Goal: Information Seeking & Learning: Learn about a topic

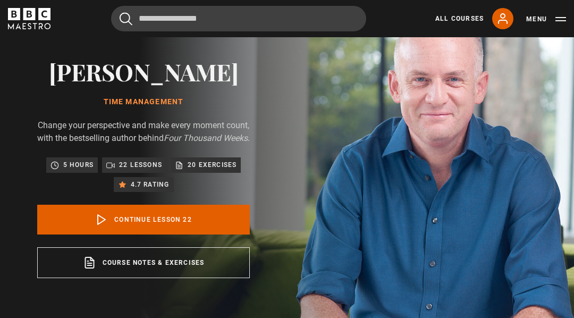
scroll to position [45, 0]
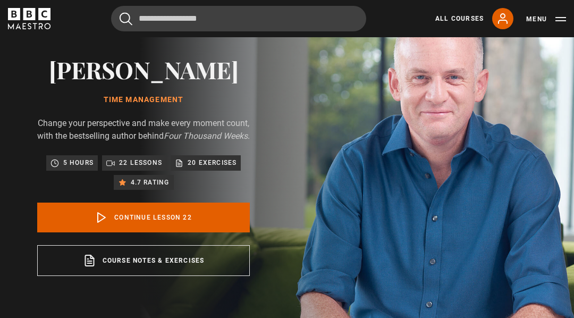
click at [150, 276] on link "Course notes & exercises opens in a new tab" at bounding box center [143, 260] width 213 height 31
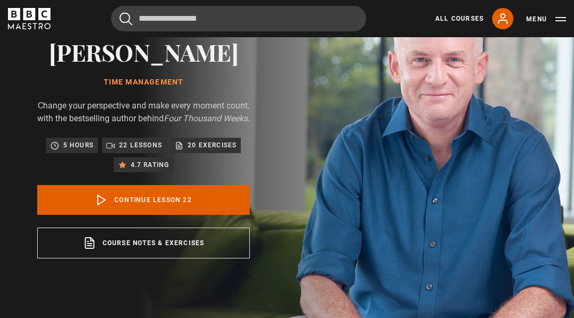
click at [540, 16] on button "Menu" at bounding box center [546, 19] width 40 height 11
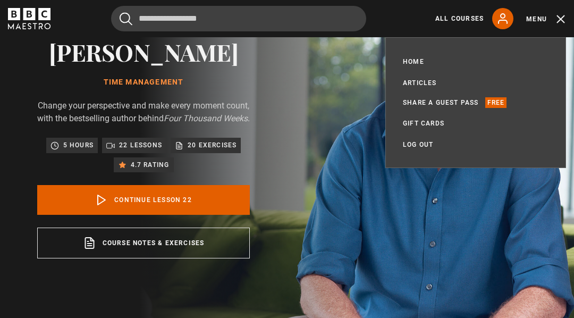
click at [453, 14] on link "All Courses" at bounding box center [459, 19] width 48 height 10
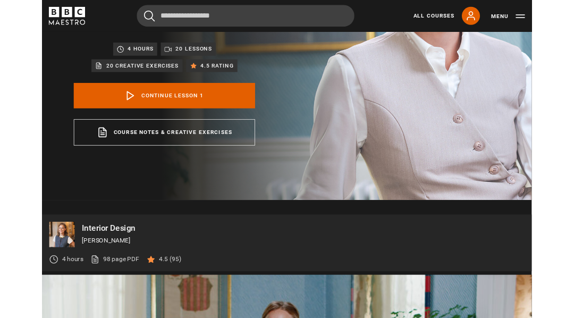
scroll to position [187, 0]
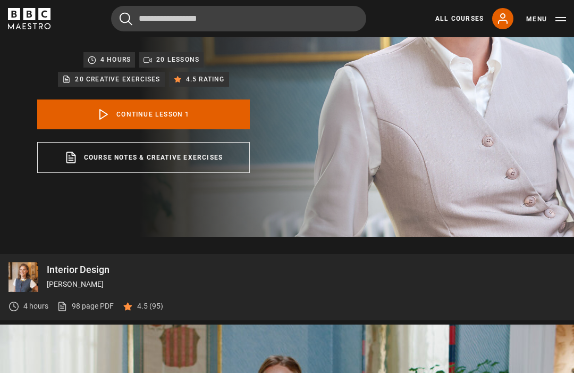
click at [188, 154] on link "Course notes & creative exercises opens in a new tab" at bounding box center [143, 157] width 213 height 31
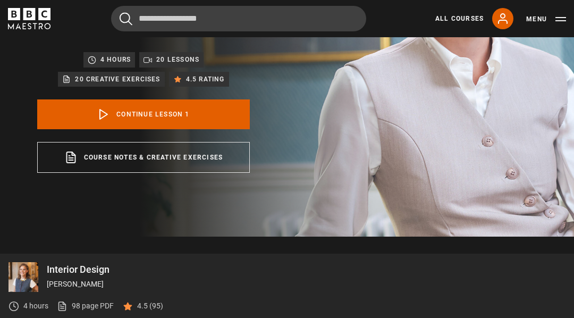
click at [448, 19] on link "All Courses" at bounding box center [459, 19] width 48 height 10
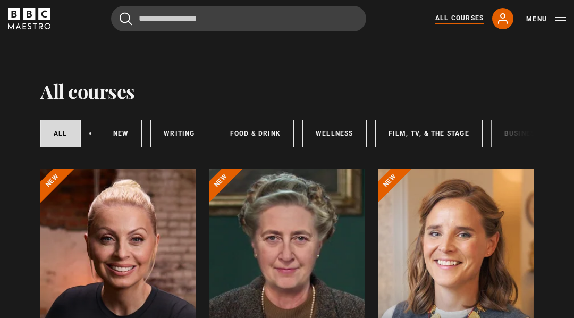
click at [120, 228] on div at bounding box center [118, 296] width 156 height 255
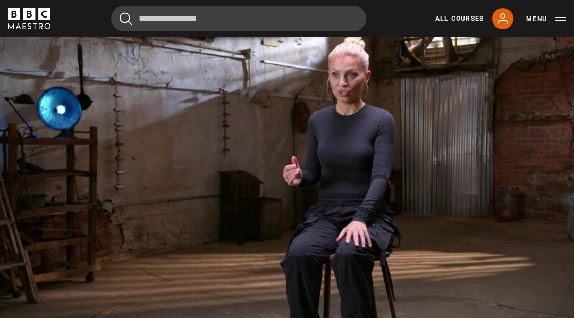
scroll to position [466, 0]
click at [499, 300] on div "10s Skip Back 10 seconds Pause 10s Skip Forward 10 seconds Loaded : 19.82% Paus…" at bounding box center [287, 312] width 574 height 59
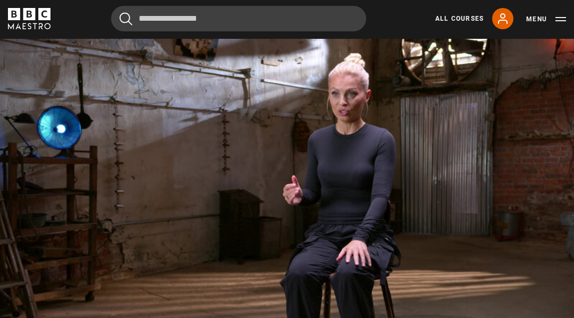
scroll to position [447, 0]
click at [291, 182] on video-js "Video Player is loading. Play Lesson Introduction 10s Skip Back 10 seconds Paus…" at bounding box center [287, 199] width 574 height 323
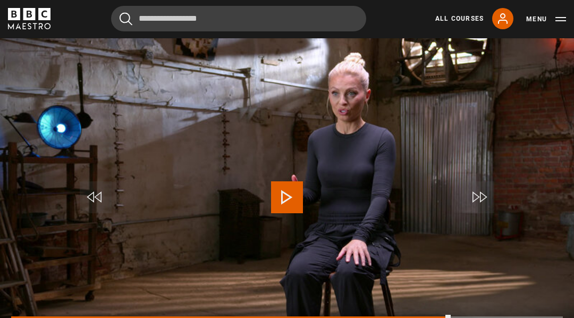
scroll to position [483, 0]
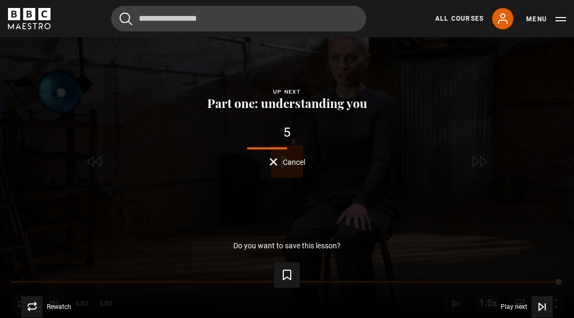
click at [540, 314] on span "Video Player" at bounding box center [542, 306] width 21 height 21
click at [548, 317] on span "Video Player" at bounding box center [542, 306] width 21 height 21
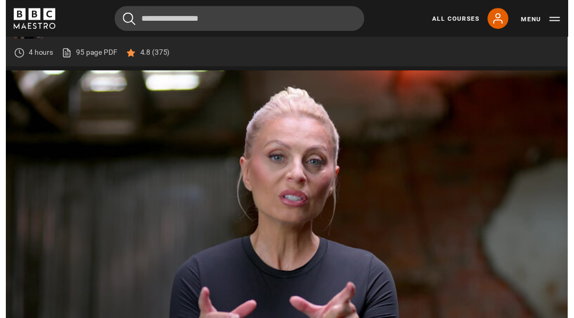
scroll to position [451, 0]
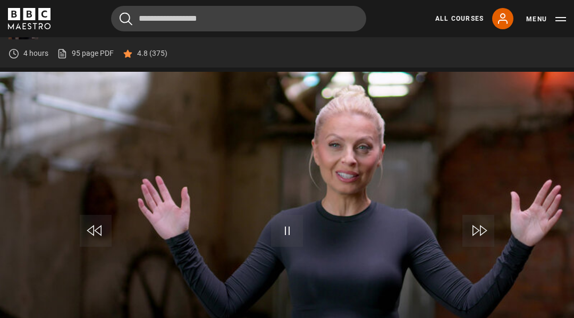
scroll to position [451, 0]
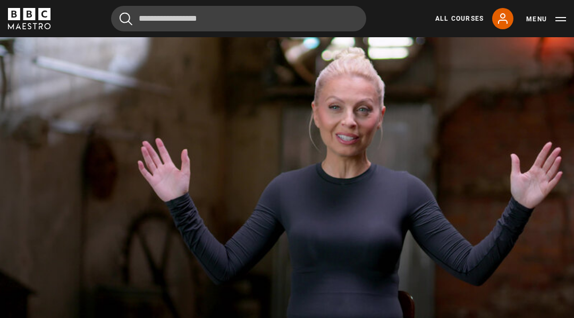
click at [56, 124] on video-js "Video Player is loading. Play Lesson Self-awareness 10s Skip Back 10 seconds Pa…" at bounding box center [287, 195] width 574 height 323
